Goal: Transaction & Acquisition: Purchase product/service

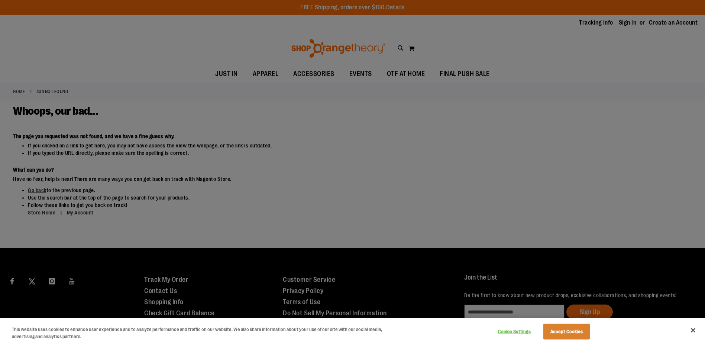
click at [528, 275] on div at bounding box center [352, 172] width 705 height 344
click at [567, 334] on button "Accept Cookies" at bounding box center [567, 332] width 46 height 16
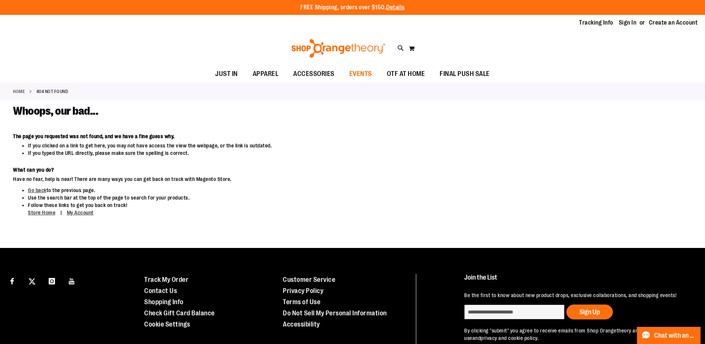
click at [357, 72] on span "EVENTS" at bounding box center [361, 73] width 23 height 17
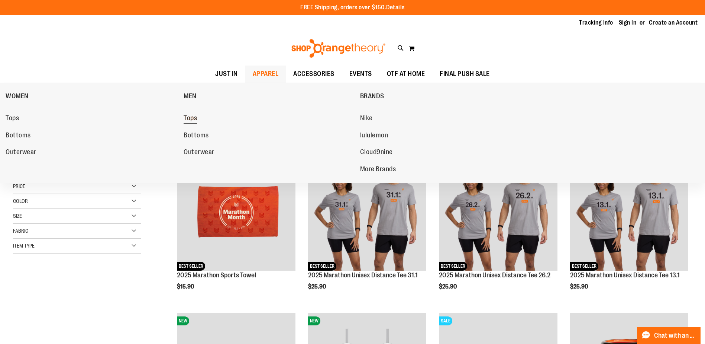
click at [195, 117] on span "Tops" at bounding box center [190, 118] width 13 height 9
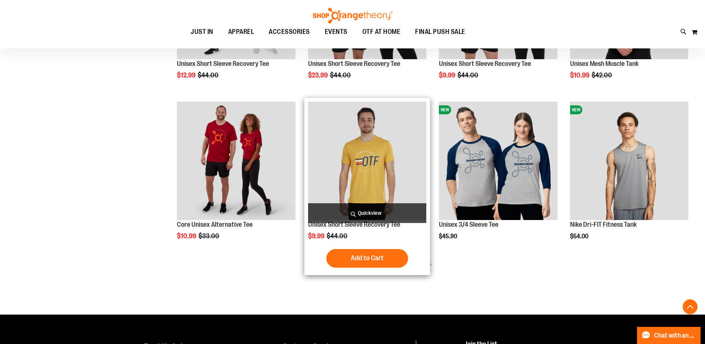
scroll to position [409, 0]
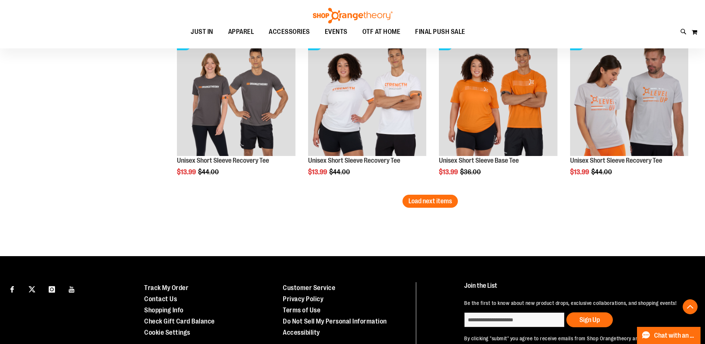
scroll to position [1404, 0]
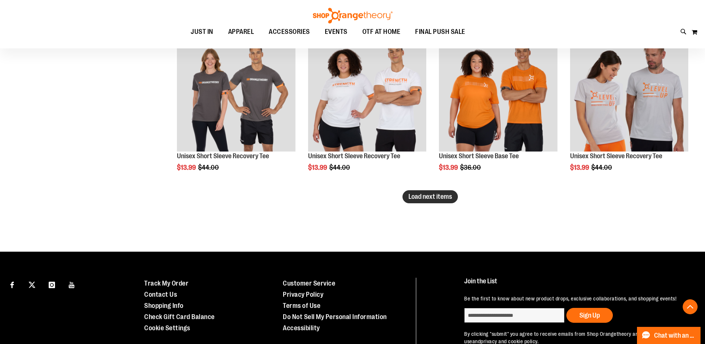
click at [415, 199] on span "Load next items" at bounding box center [431, 196] width 44 height 7
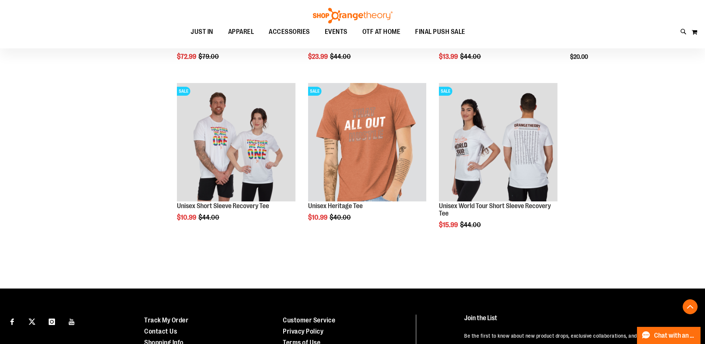
scroll to position [1731, 0]
